Goal: Find specific page/section: Find specific page/section

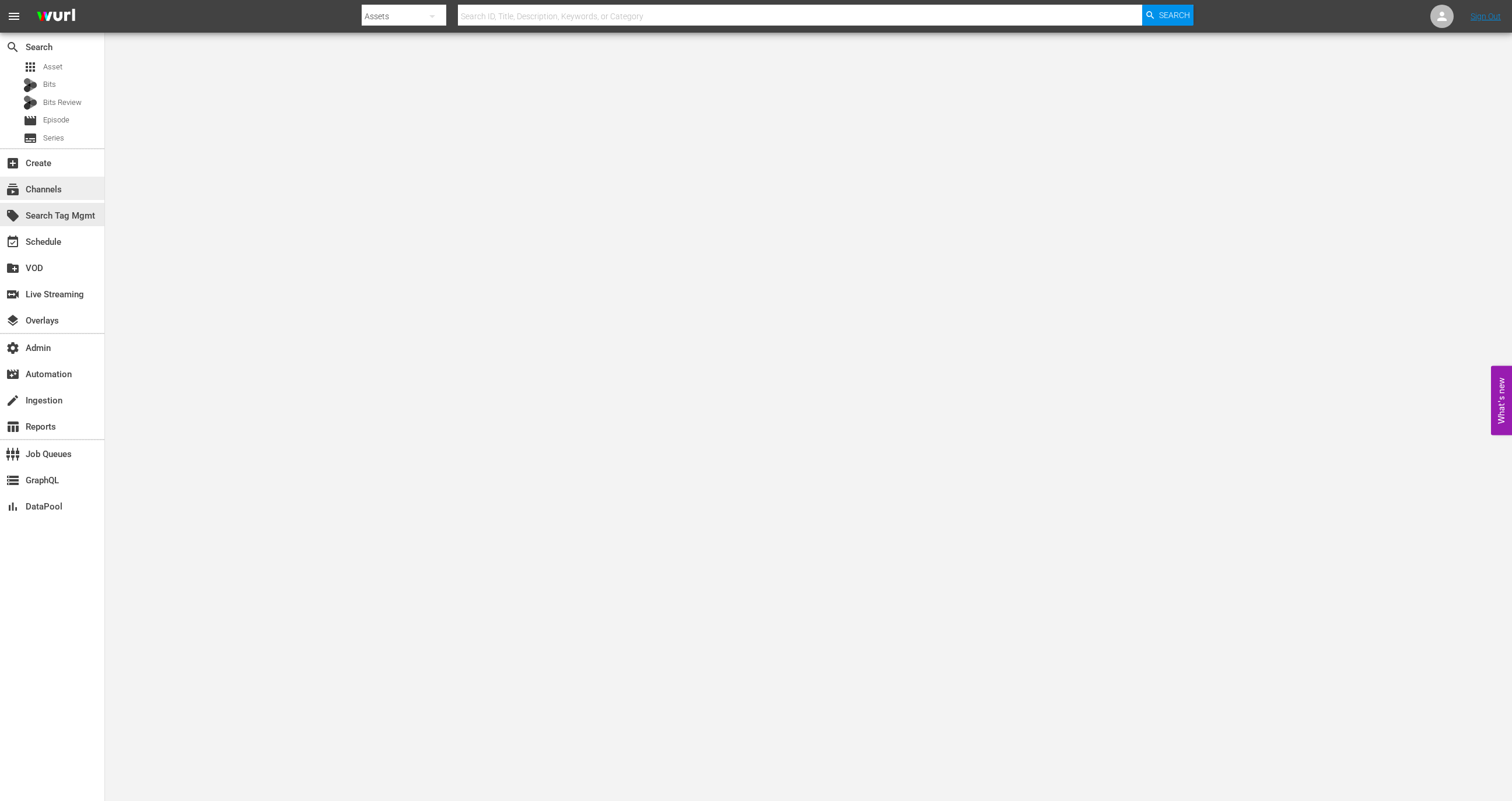
click at [35, 189] on div "subscriptions Channels" at bounding box center [33, 188] width 66 height 11
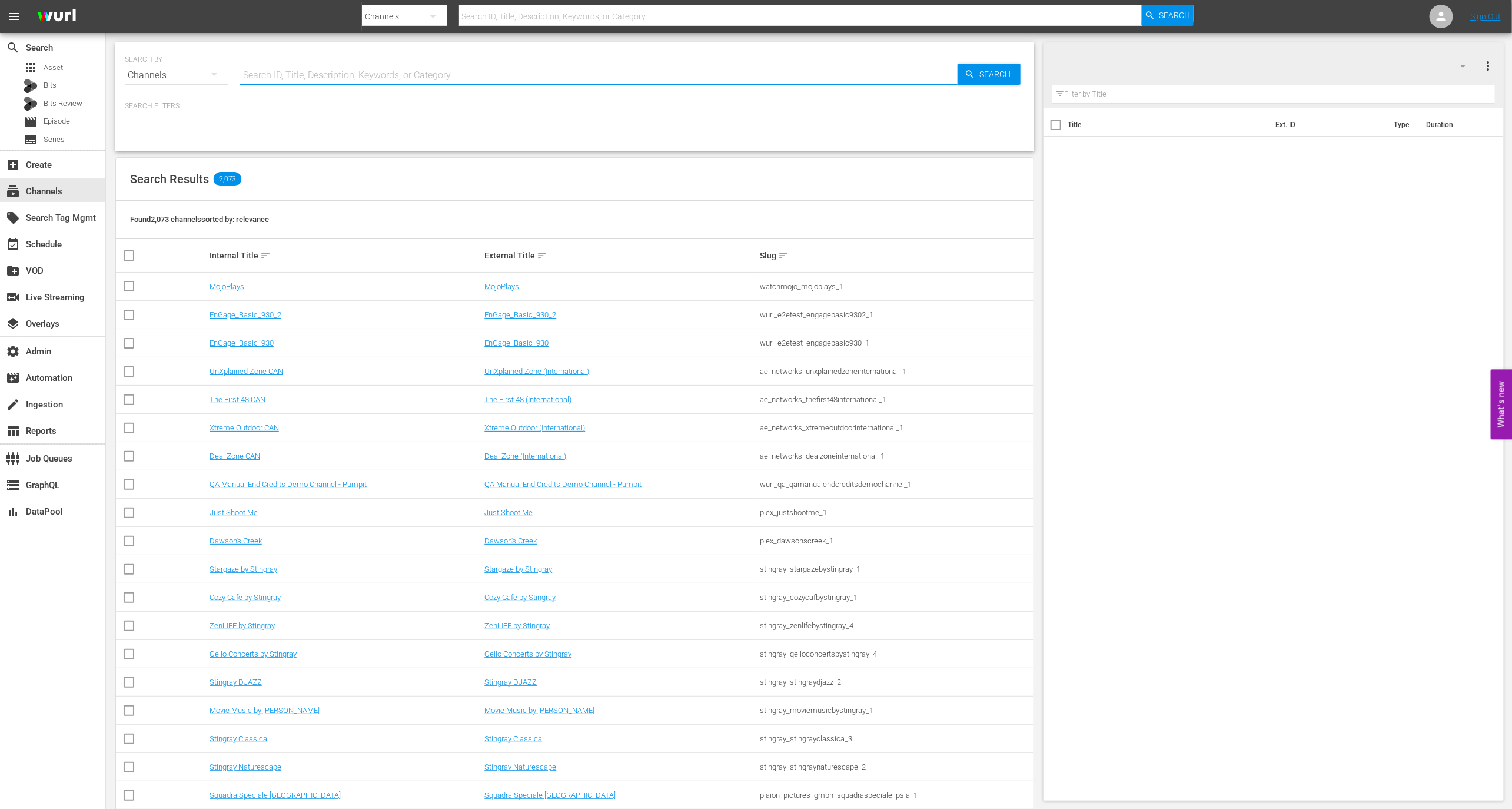
click at [298, 85] on input "text" at bounding box center [599, 76] width 718 height 28
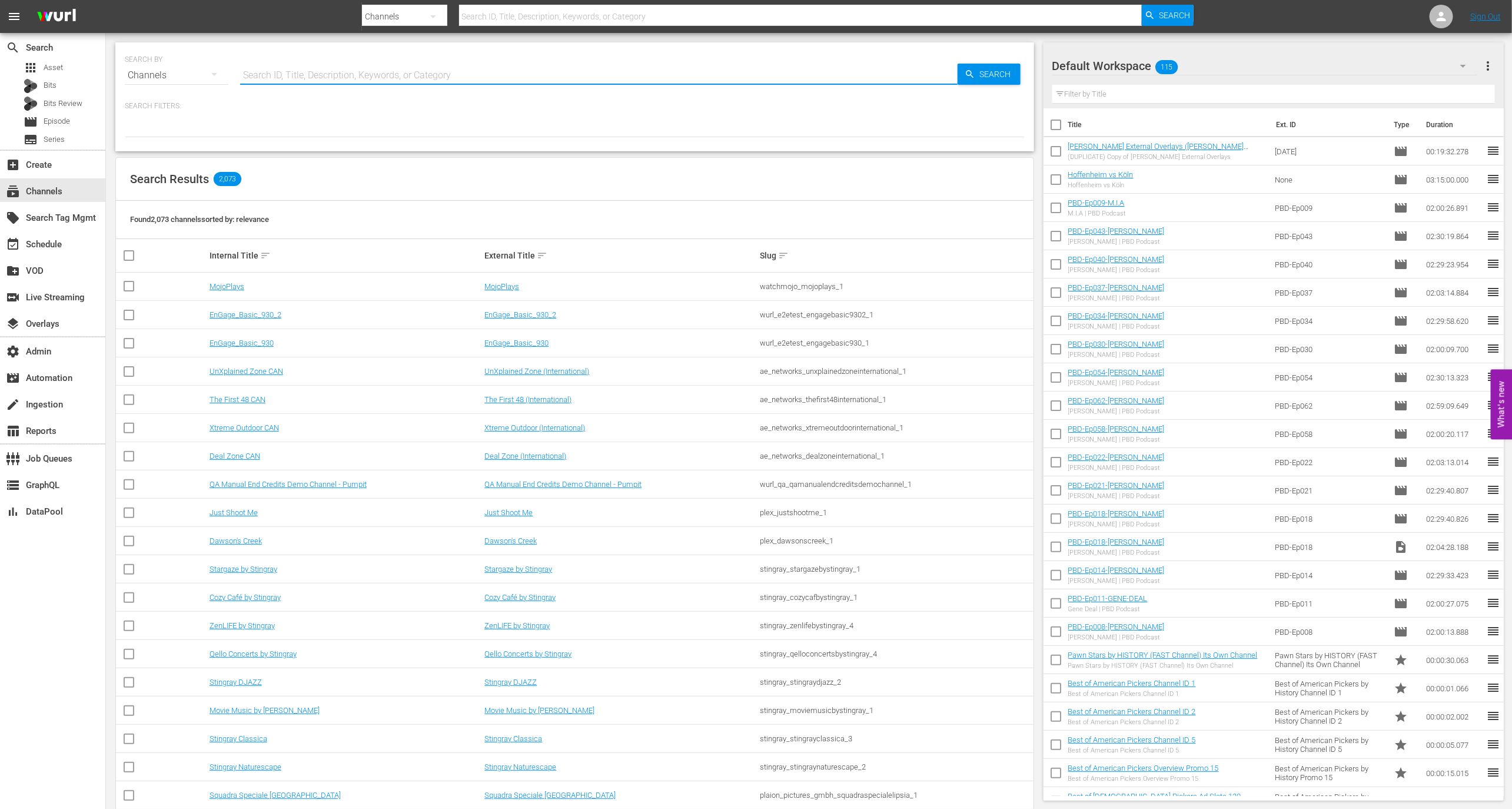
paste input "amc_networks_bridezillas_1"
type input "amc_networks_bridezillas_1"
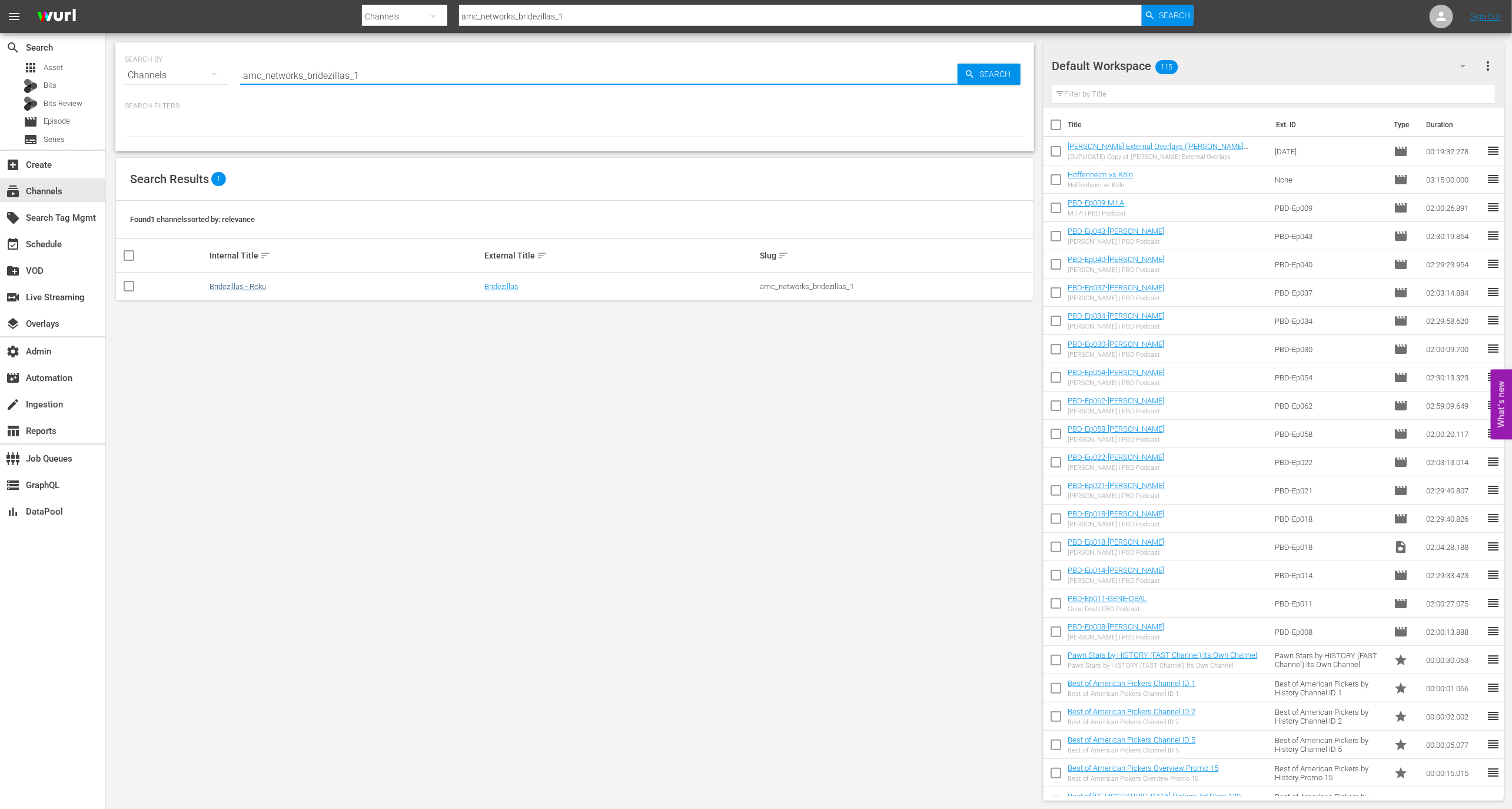
type input "amc_networks_bridezillas_1"
click at [246, 288] on link "Bridezillas - Roku" at bounding box center [238, 286] width 57 height 9
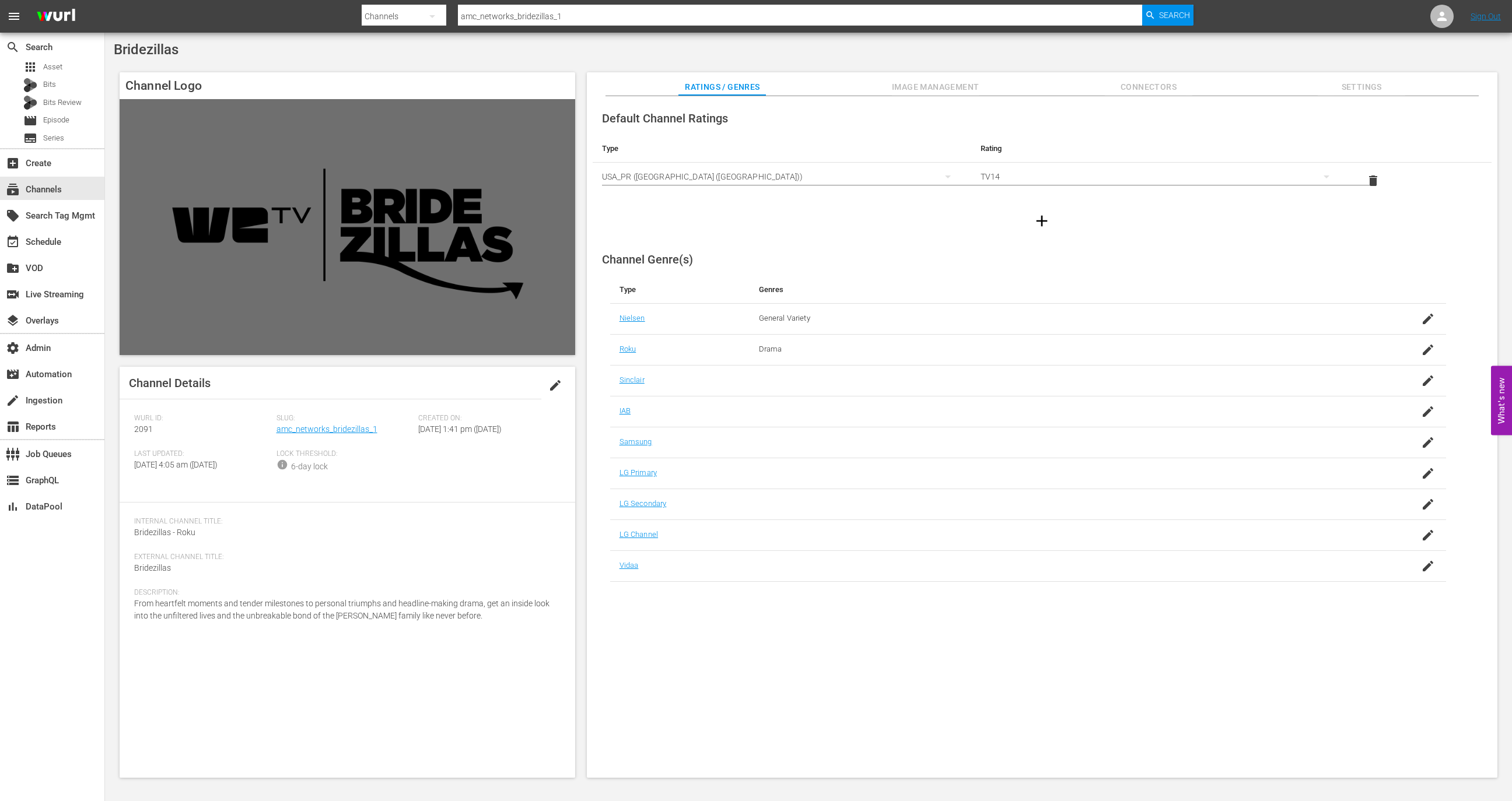
click at [312, 439] on div "Slug: amc_networks_bridezillas_1" at bounding box center [347, 431] width 143 height 35
click at [312, 431] on link "amc_networks_bridezillas_1" at bounding box center [326, 429] width 101 height 9
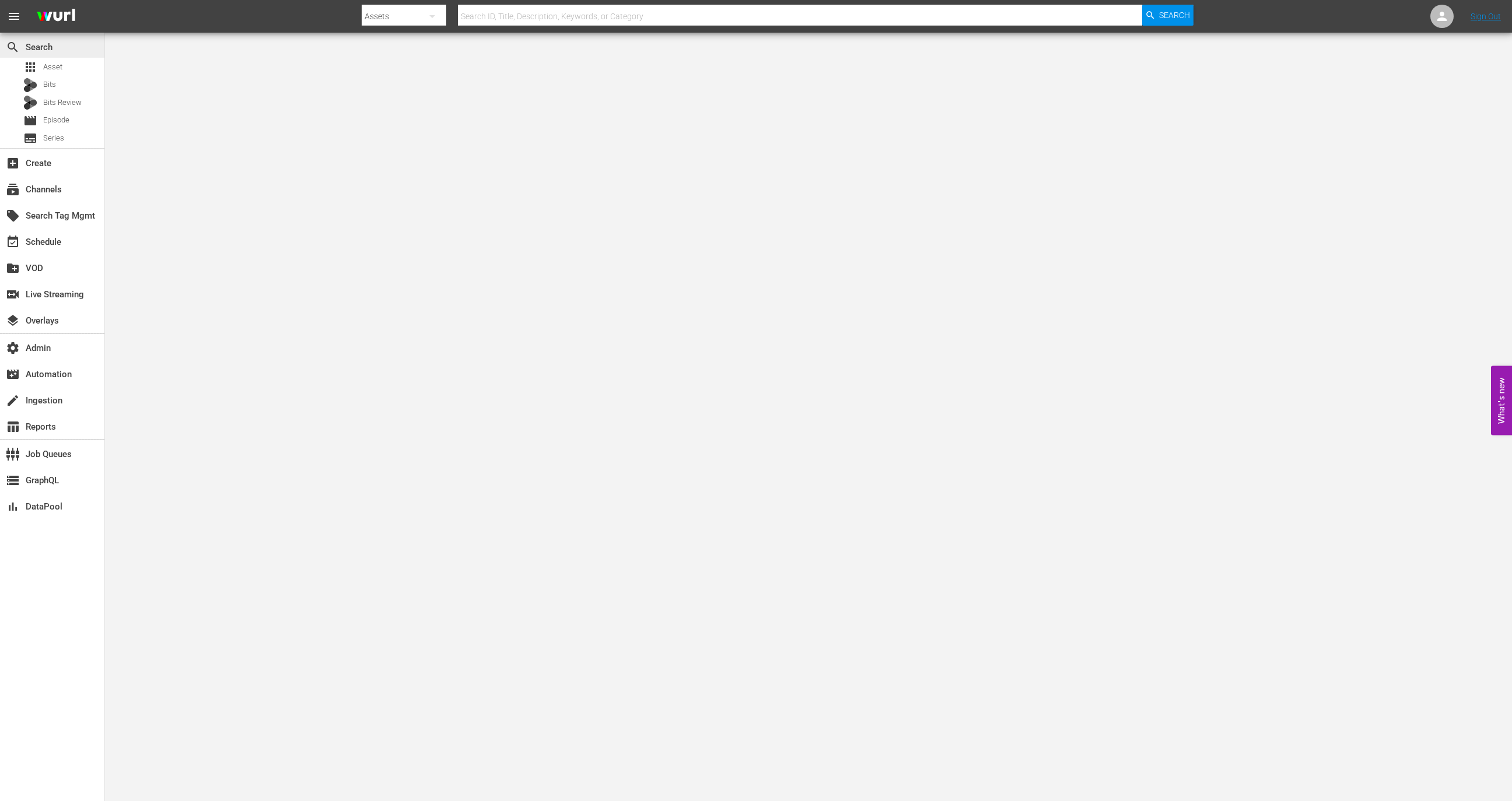
click at [59, 57] on div "search Search" at bounding box center [52, 45] width 104 height 23
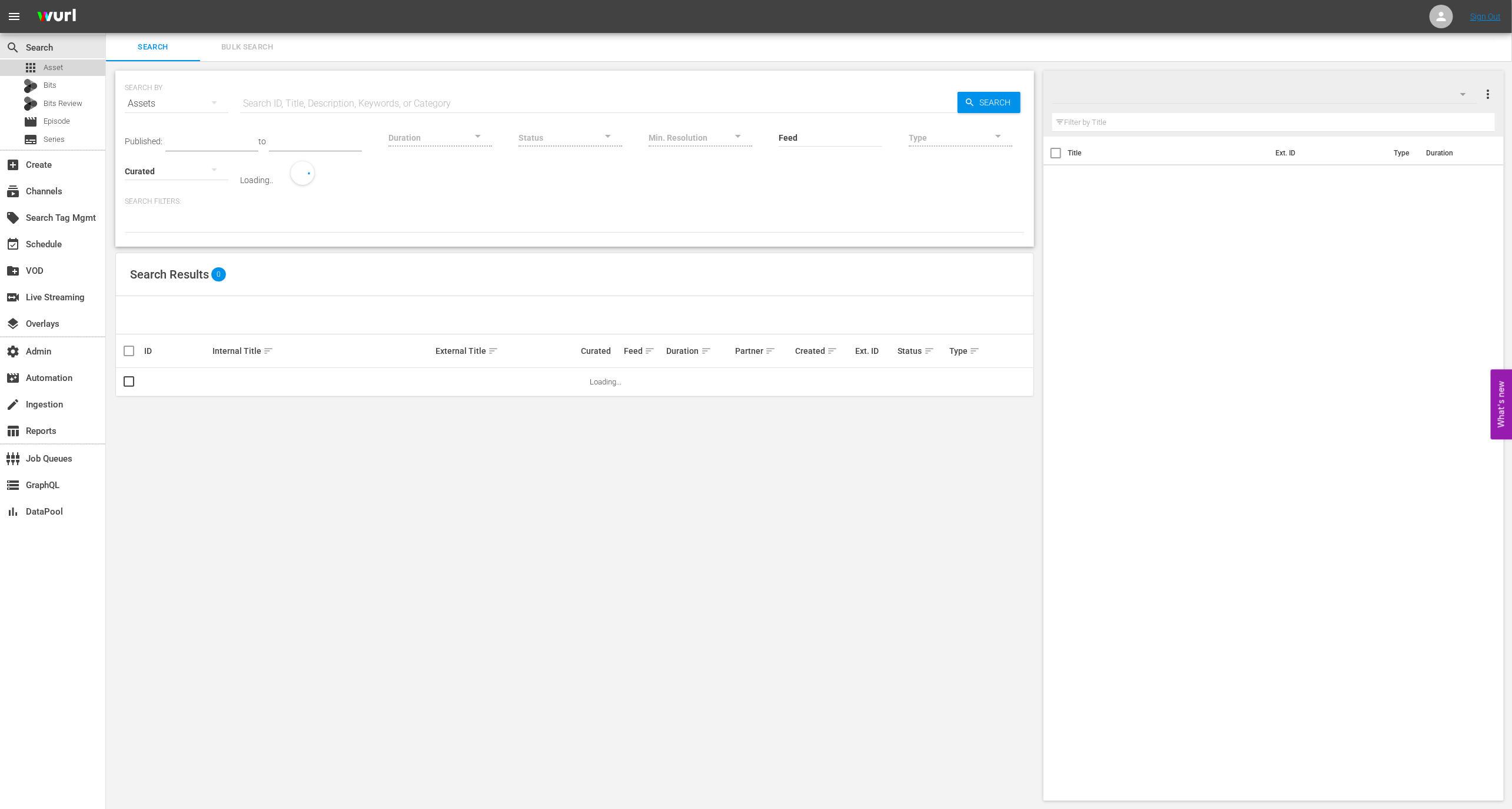
click at [59, 62] on span "Asset" at bounding box center [53, 68] width 20 height 11
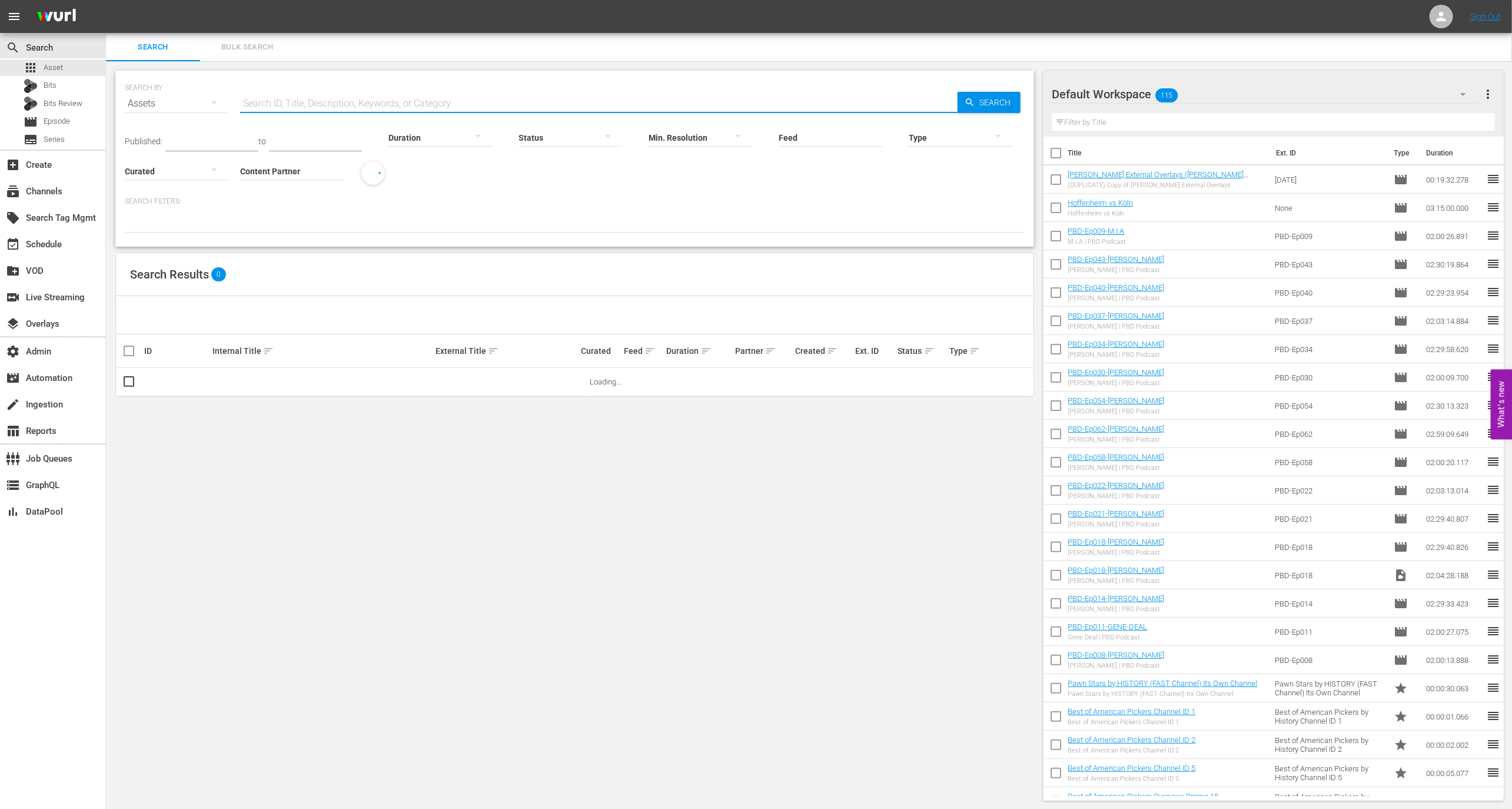
click at [361, 102] on input "text" at bounding box center [599, 104] width 718 height 28
paste input "Is Trump declaring war on Chicago? Everything to know about his National Guard …"
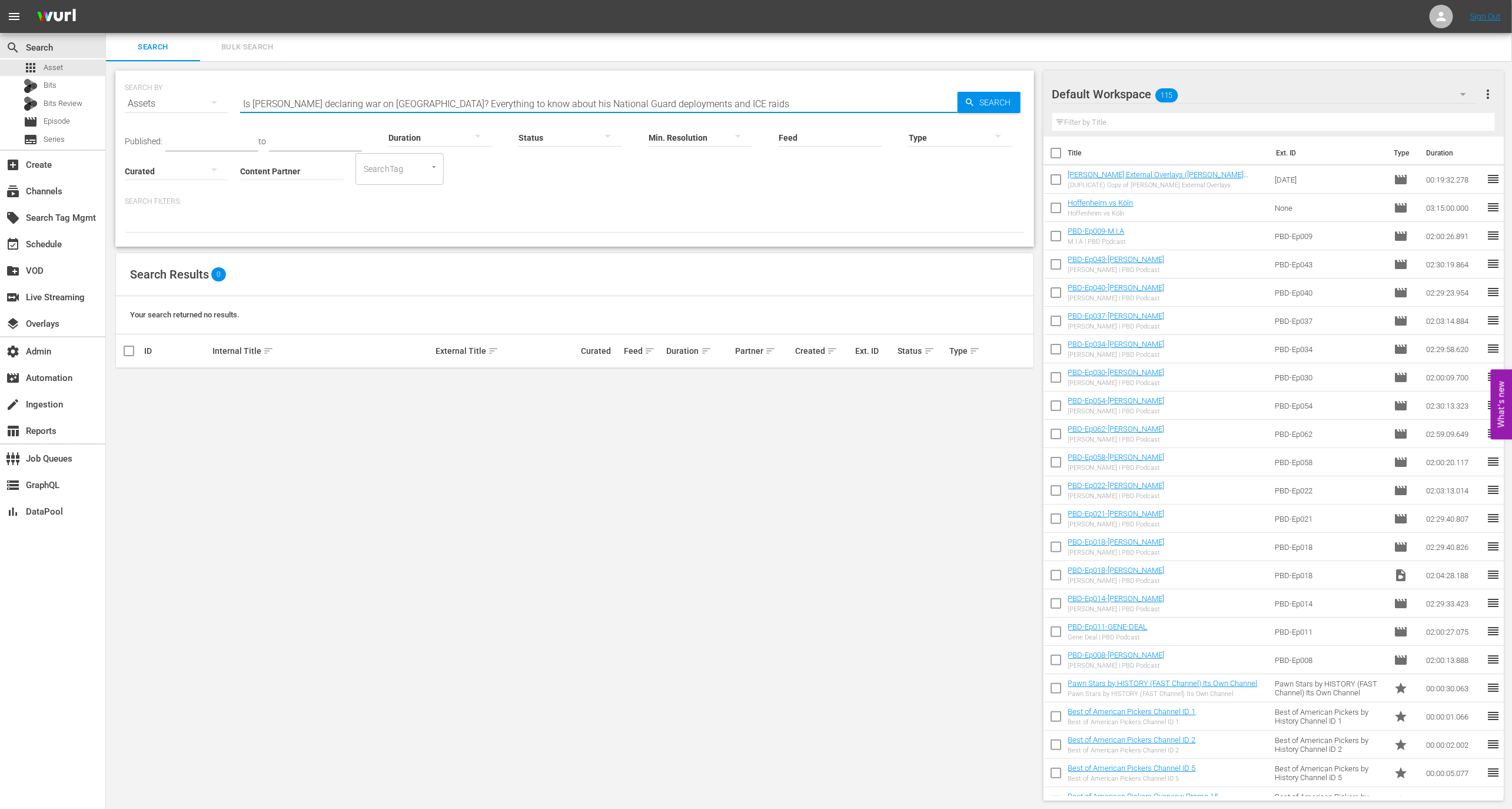
click at [390, 100] on input "Is Trump declaring war on Chicago? Everything to know about his National Guard …" at bounding box center [599, 104] width 718 height 28
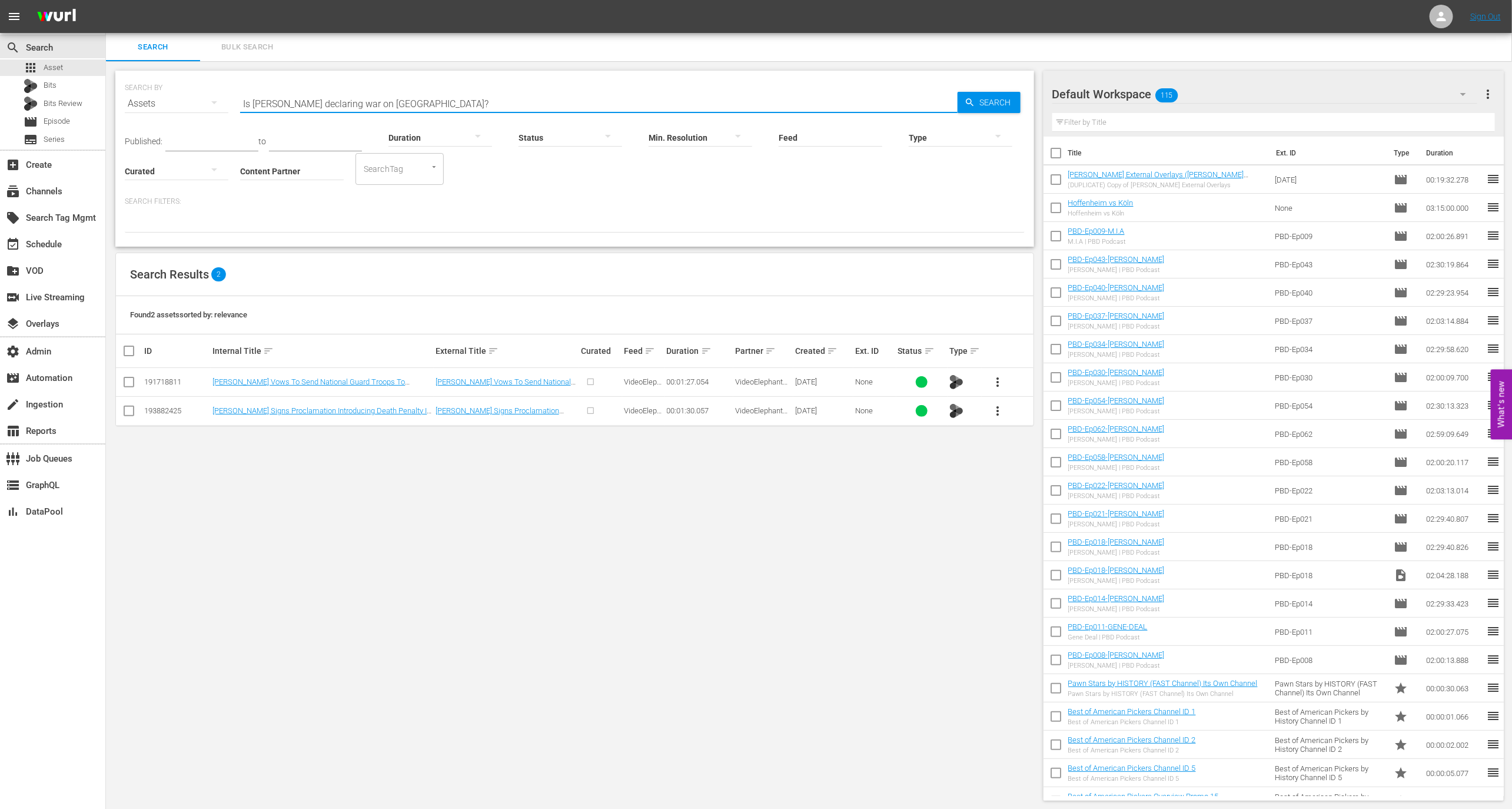
type input "Is Trump declaring war on Chicago?"
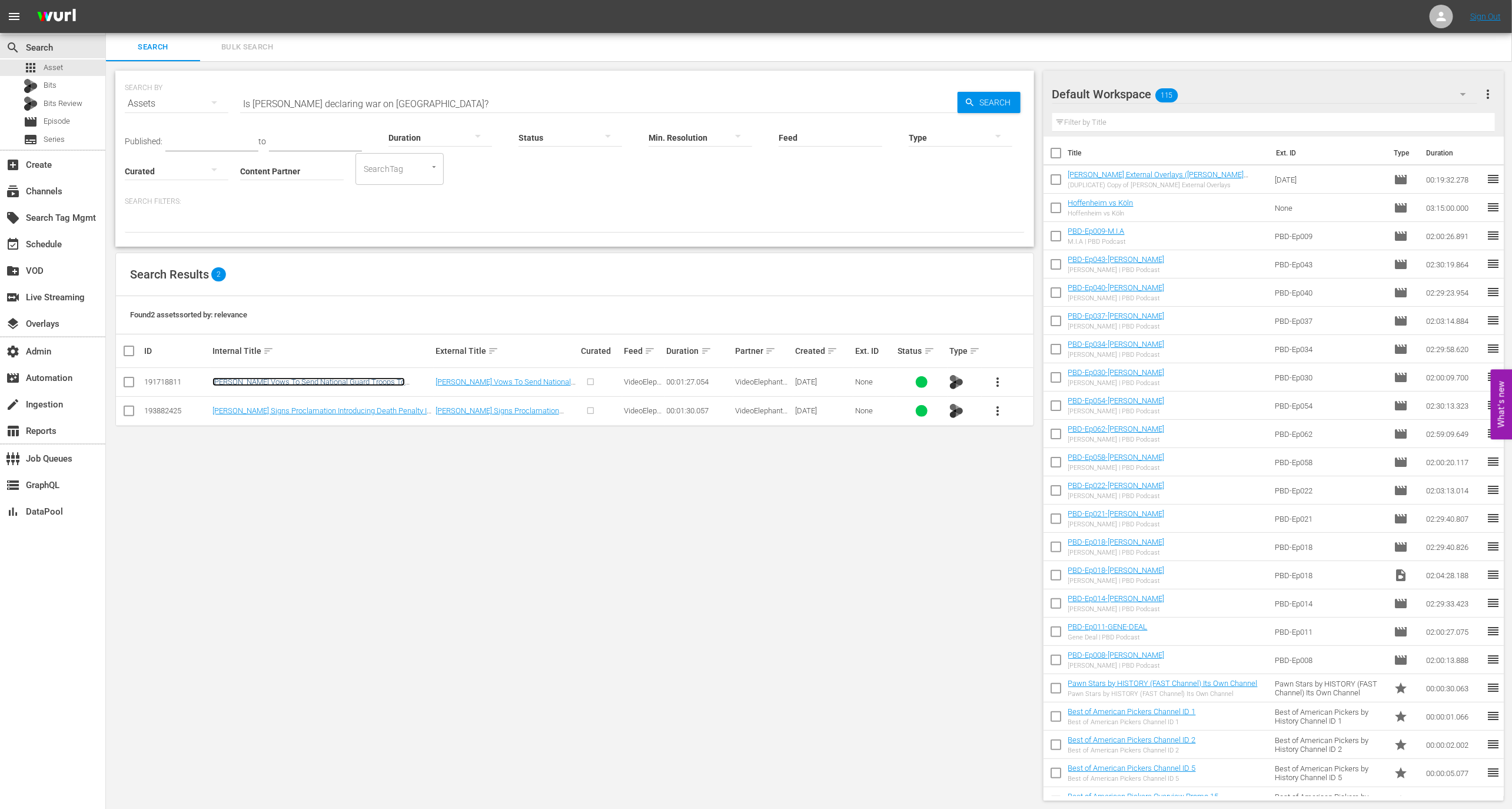
click at [230, 380] on link "Trump Vows To Send National Guard Troops To Chicago" at bounding box center [308, 386] width 192 height 18
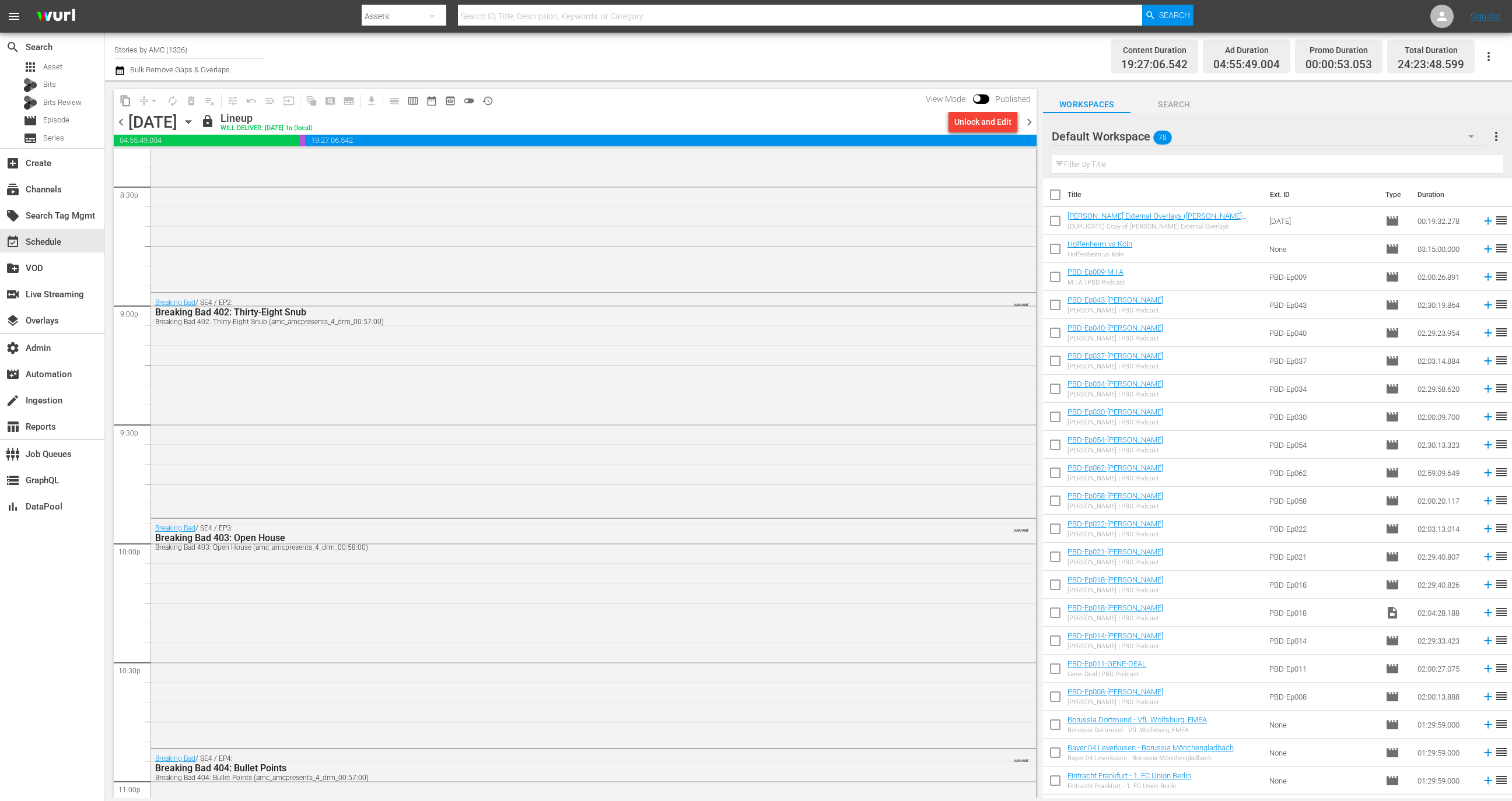
scroll to position [5251, 0]
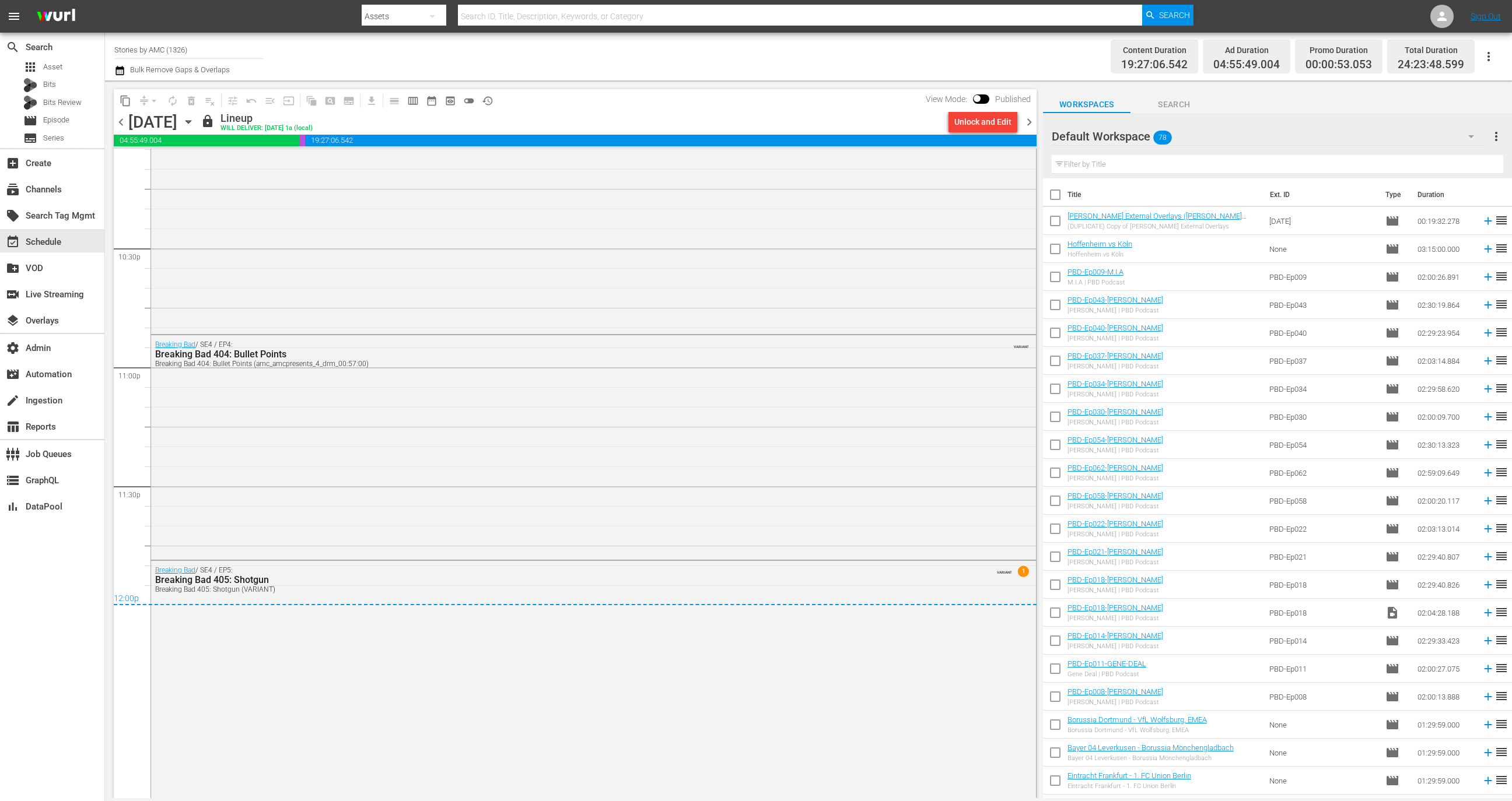
click at [1032, 120] on span "chevron_right" at bounding box center [1029, 122] width 15 height 15
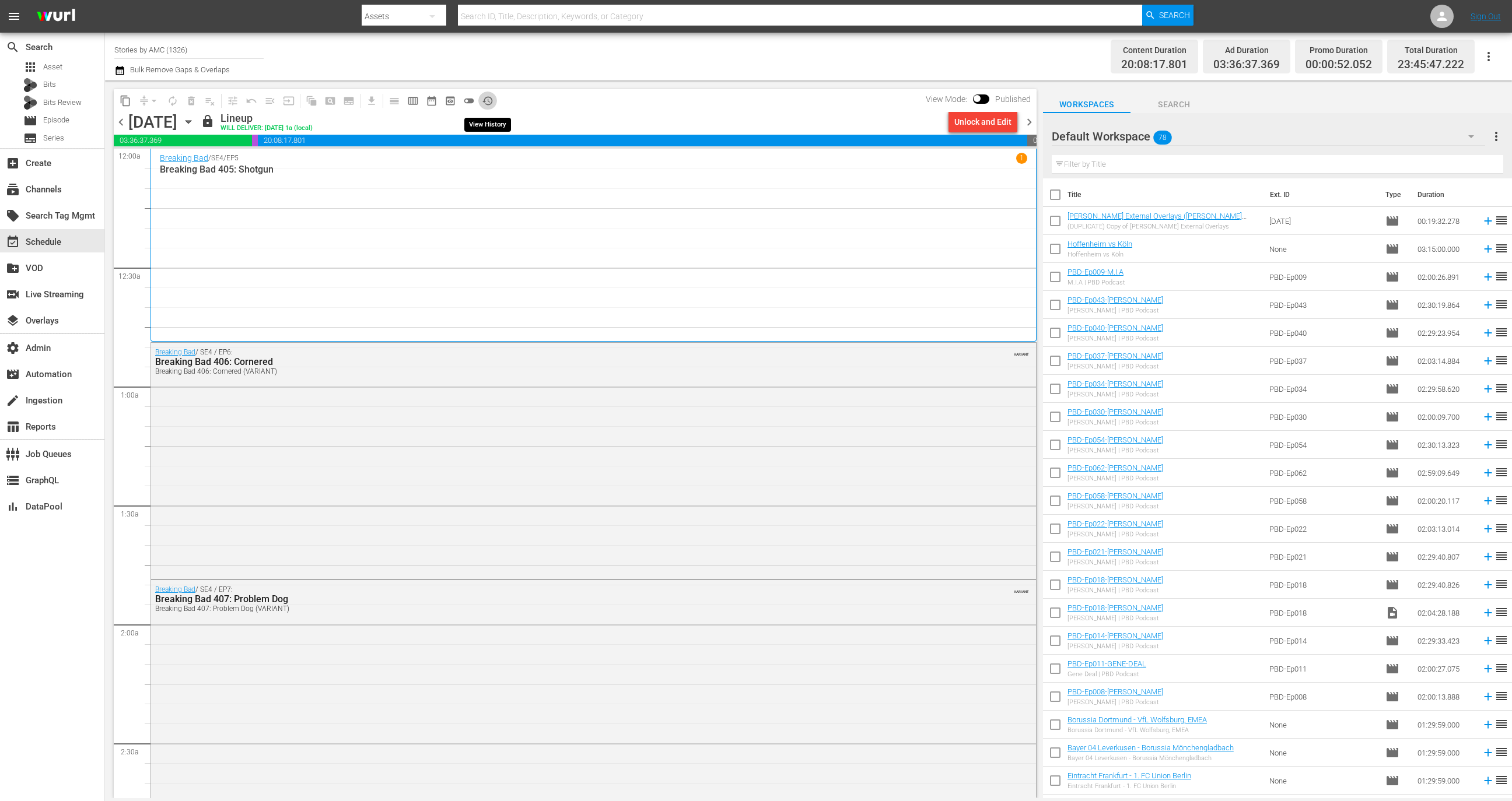
click at [494, 100] on button "history_outlined" at bounding box center [488, 101] width 19 height 19
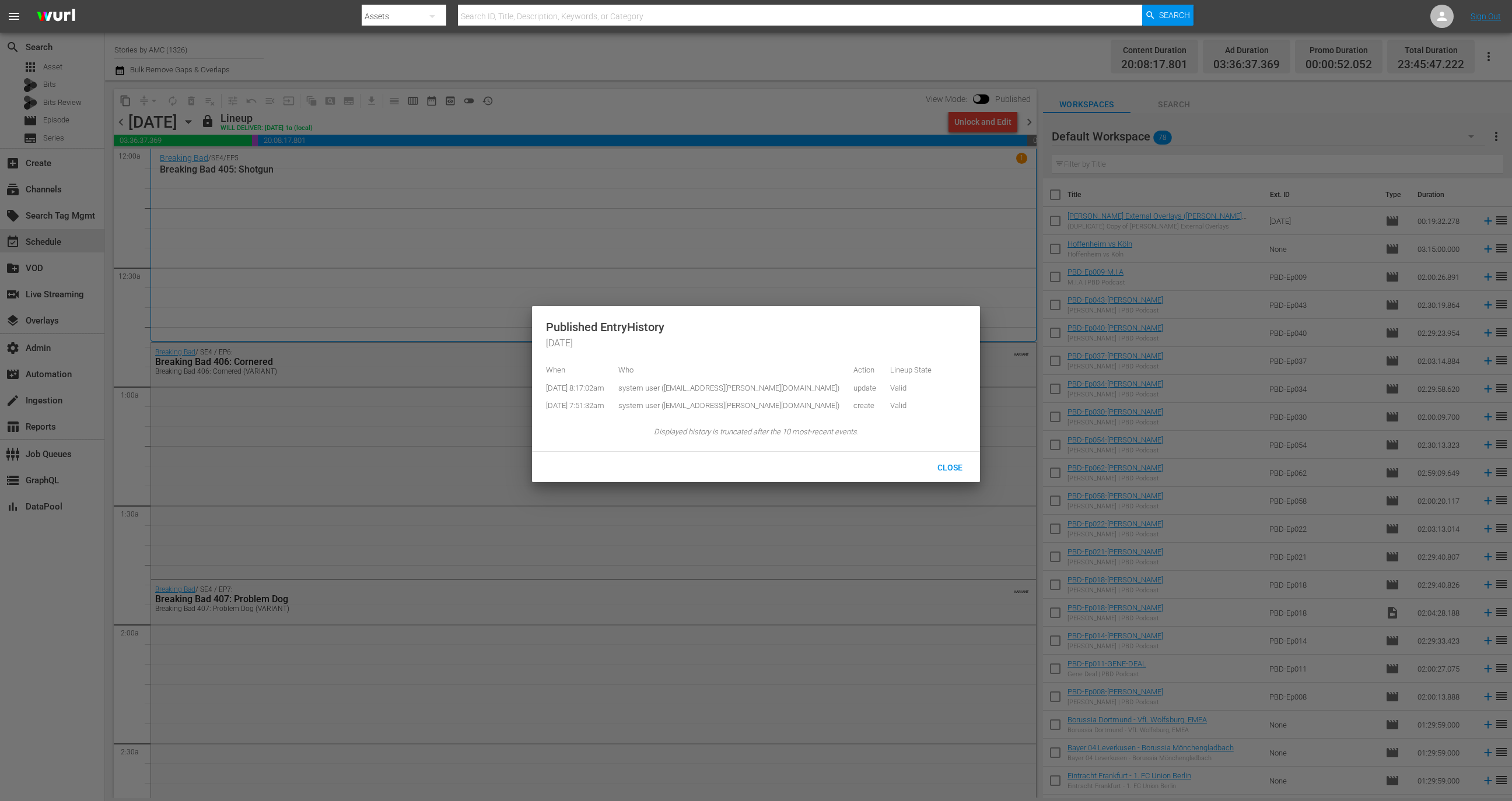
click at [695, 260] on div at bounding box center [756, 400] width 1512 height 801
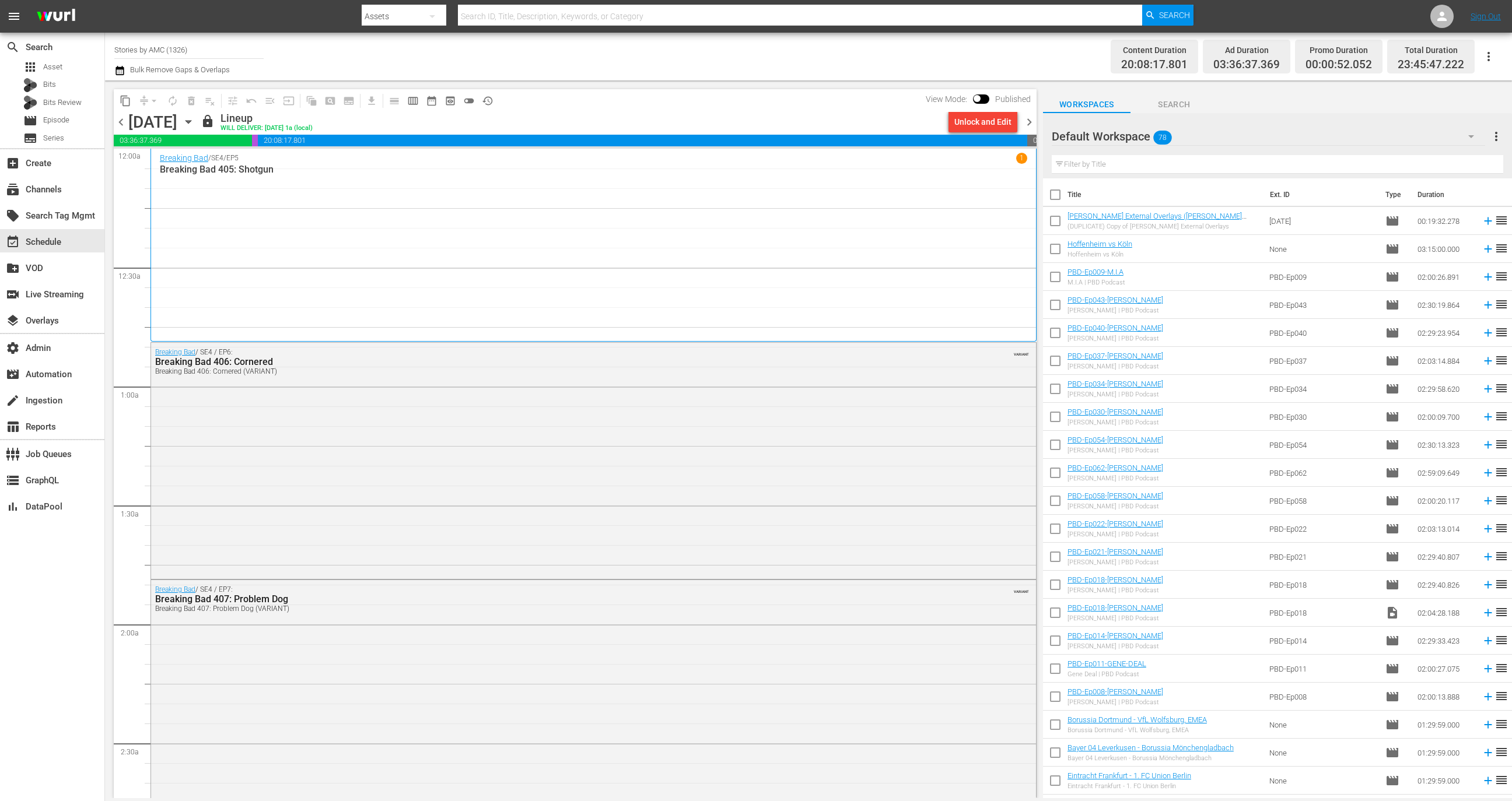
click at [1034, 123] on span "chevron_right" at bounding box center [1029, 122] width 15 height 15
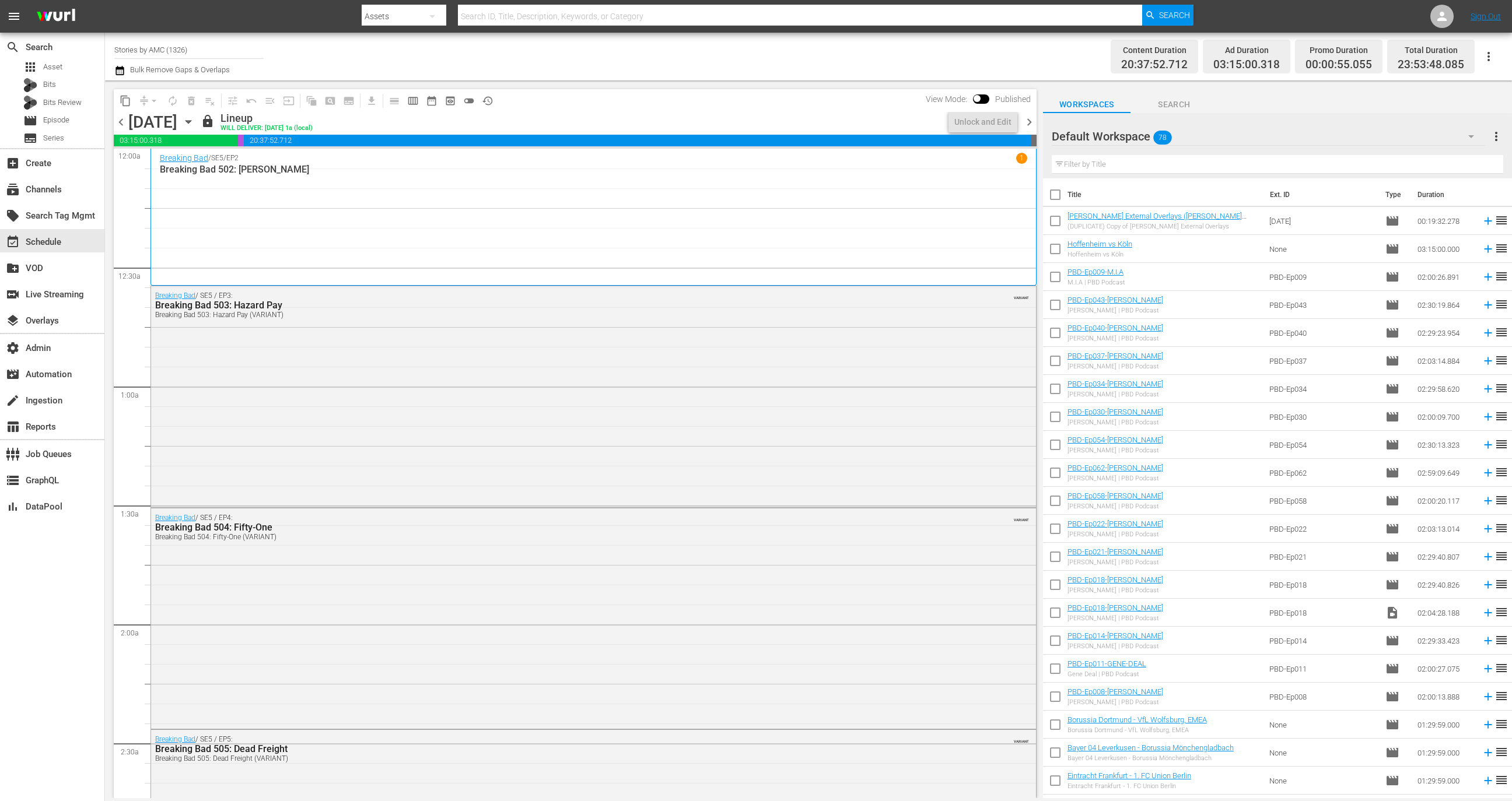
click at [1032, 122] on span "chevron_right" at bounding box center [1029, 122] width 15 height 15
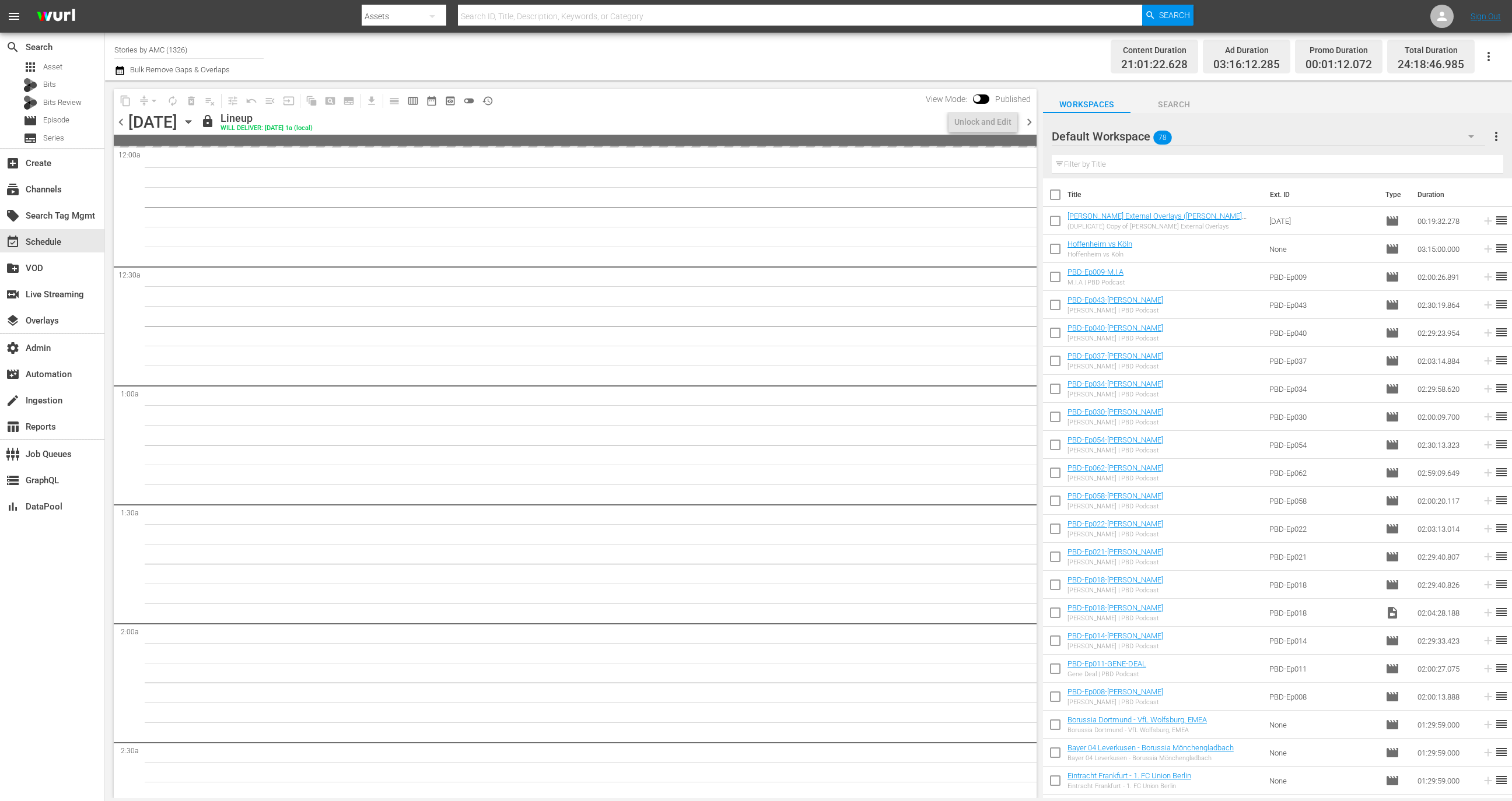
click at [1032, 122] on span "chevron_right" at bounding box center [1029, 122] width 15 height 15
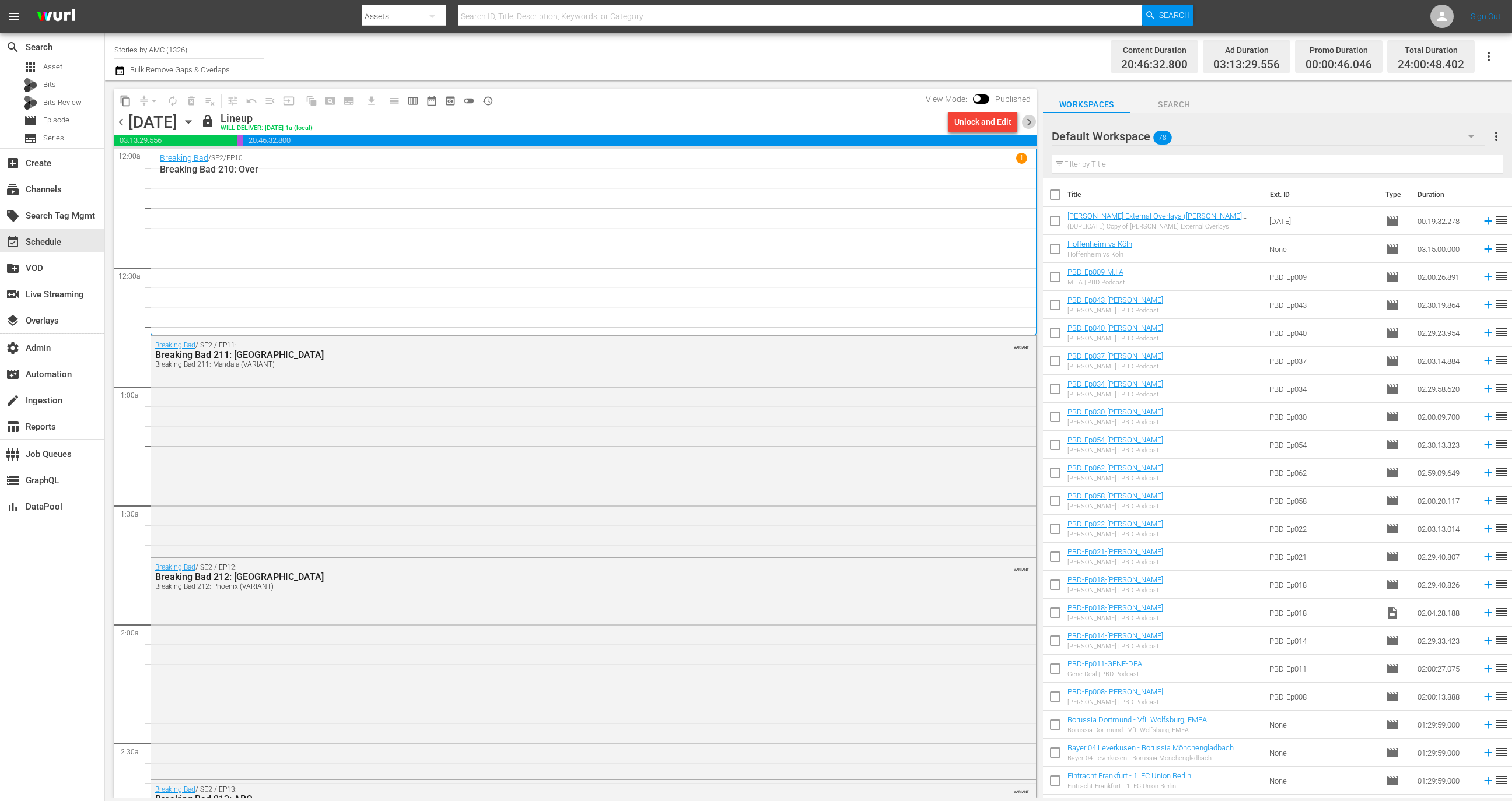
click at [1029, 125] on span "chevron_right" at bounding box center [1029, 122] width 15 height 15
click at [1030, 125] on span "chevron_right" at bounding box center [1029, 122] width 15 height 15
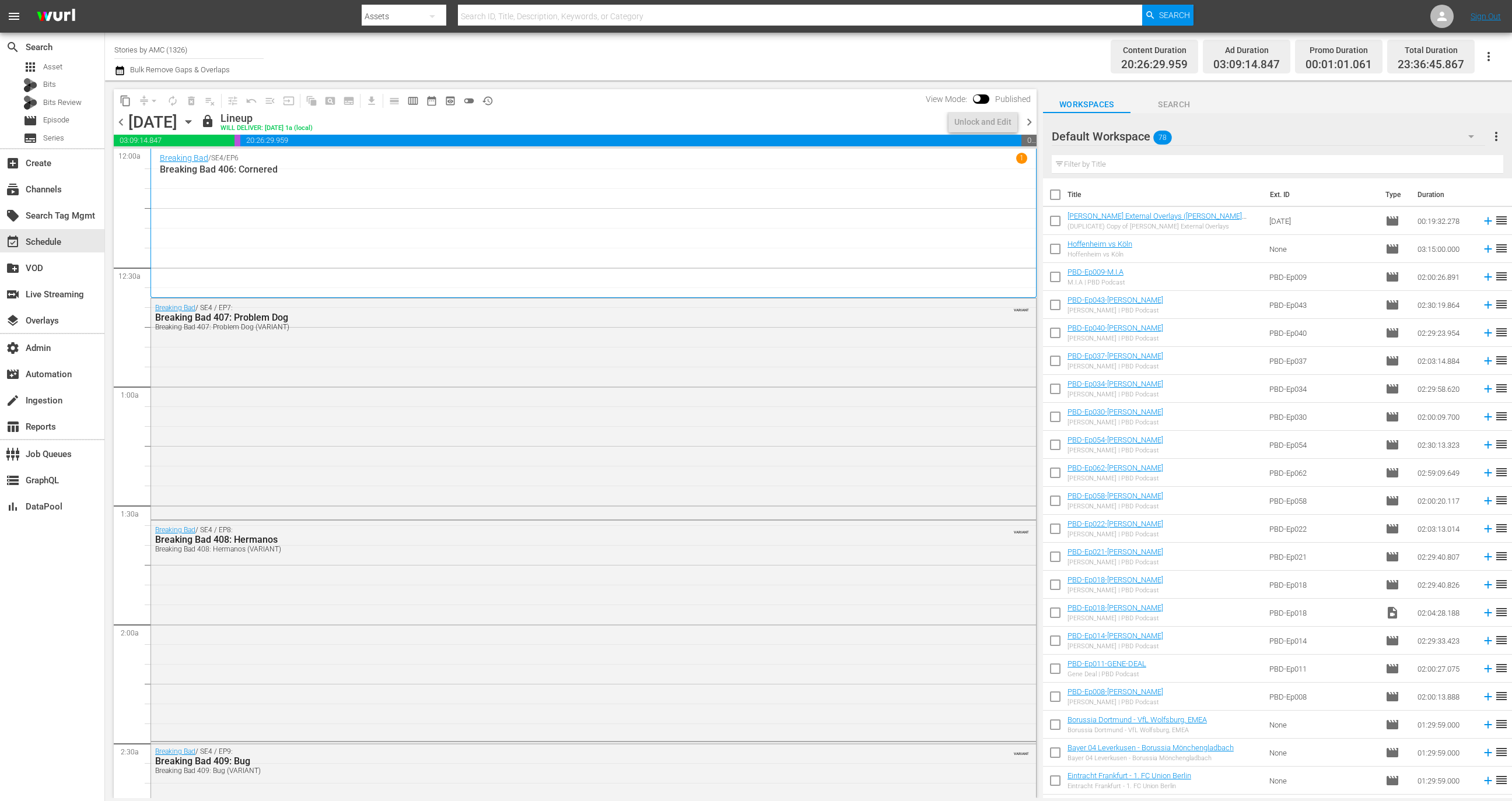
click at [1030, 125] on span "chevron_right" at bounding box center [1029, 122] width 15 height 15
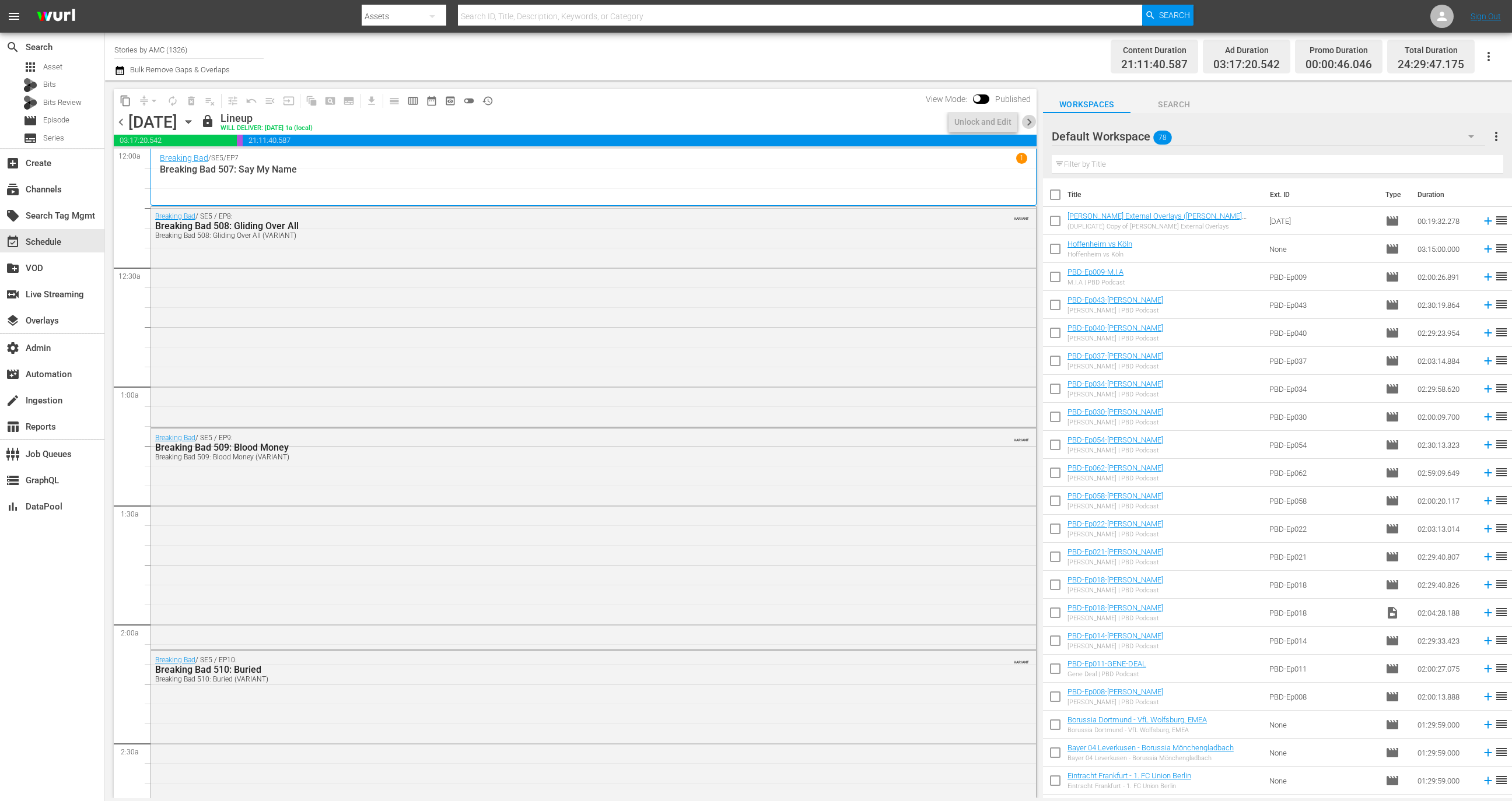
click at [1030, 125] on span "chevron_right" at bounding box center [1029, 122] width 15 height 15
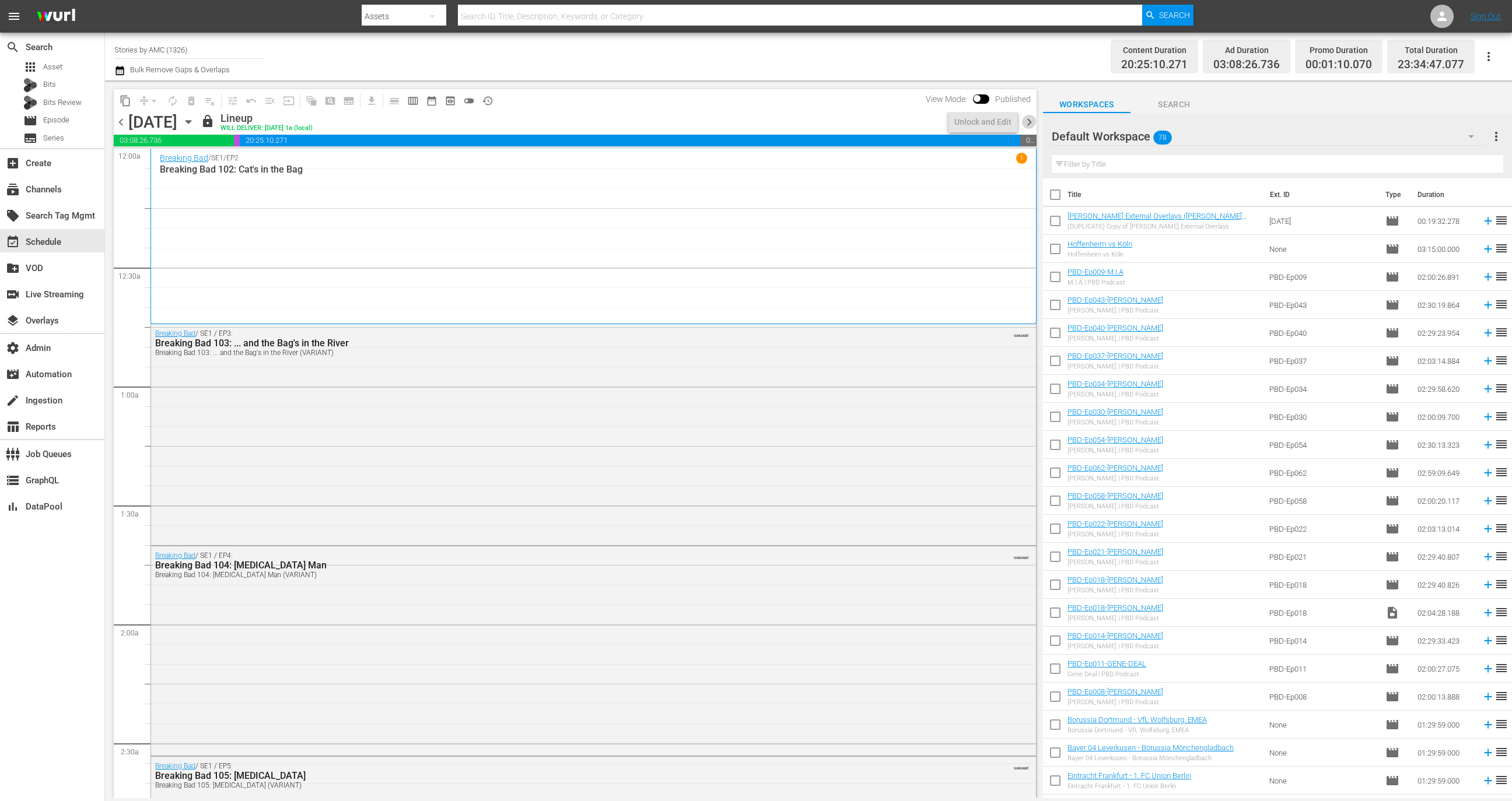
click at [1030, 125] on span "chevron_right" at bounding box center [1029, 122] width 15 height 15
